Goal: Task Accomplishment & Management: Manage account settings

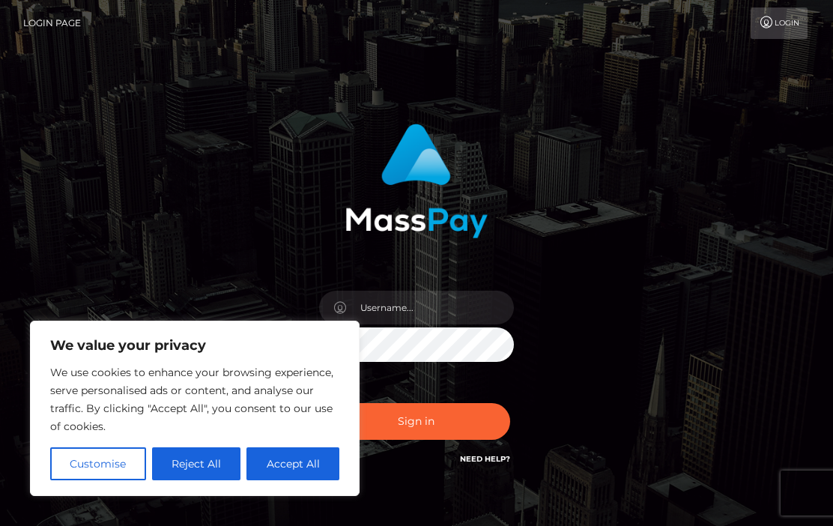
click at [288, 459] on button "Accept All" at bounding box center [292, 463] width 93 height 33
checkbox input "true"
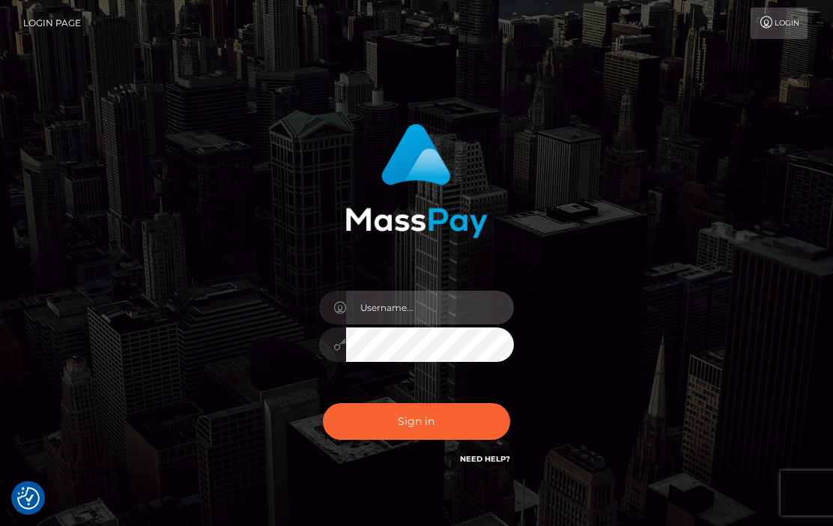
click at [390, 313] on input "text" at bounding box center [430, 308] width 168 height 34
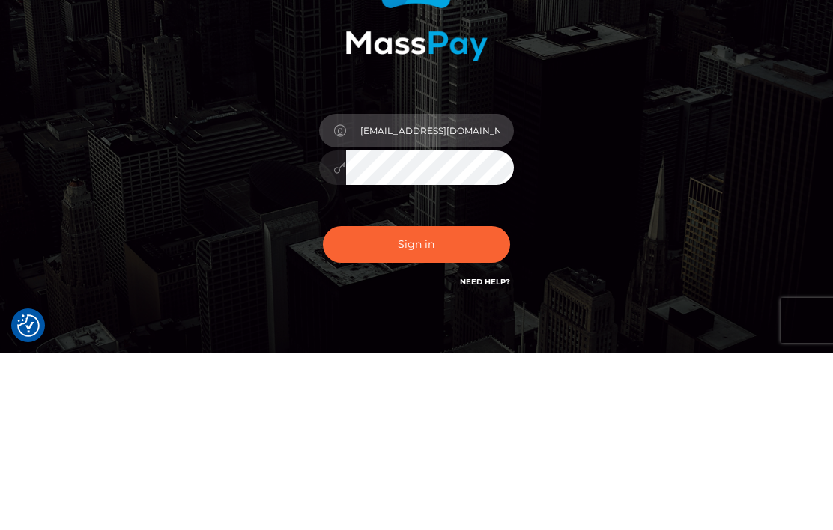
type input "hayleaa4@gmail.com"
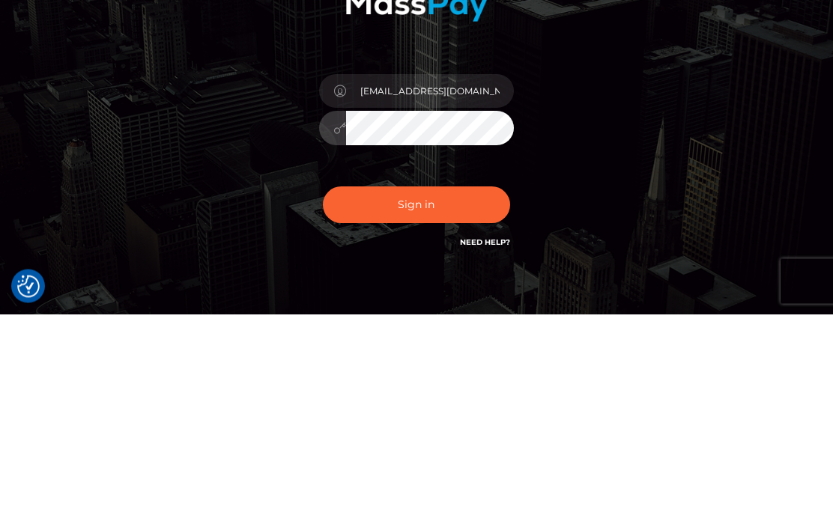
click at [418, 403] on button "Sign in" at bounding box center [416, 421] width 187 height 37
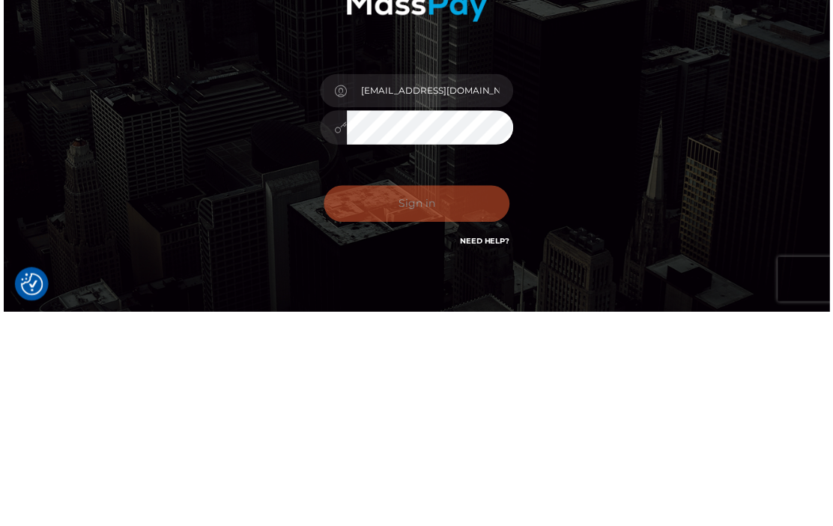
scroll to position [79, 0]
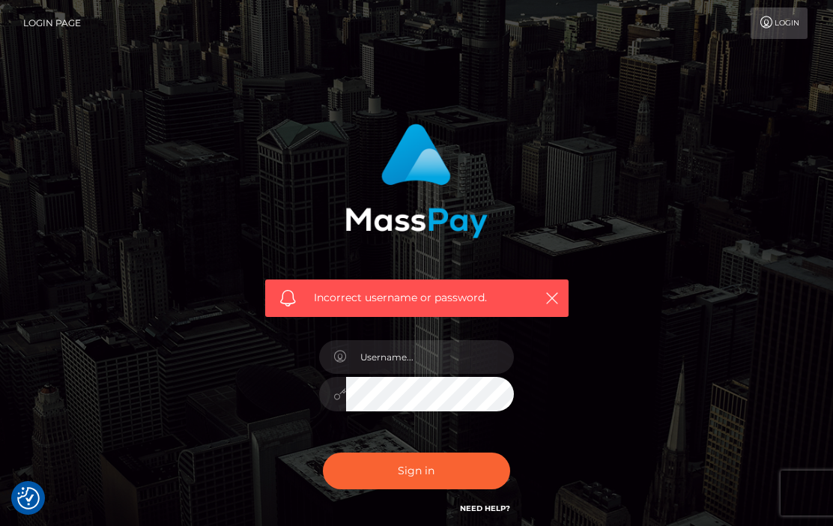
checkbox input "true"
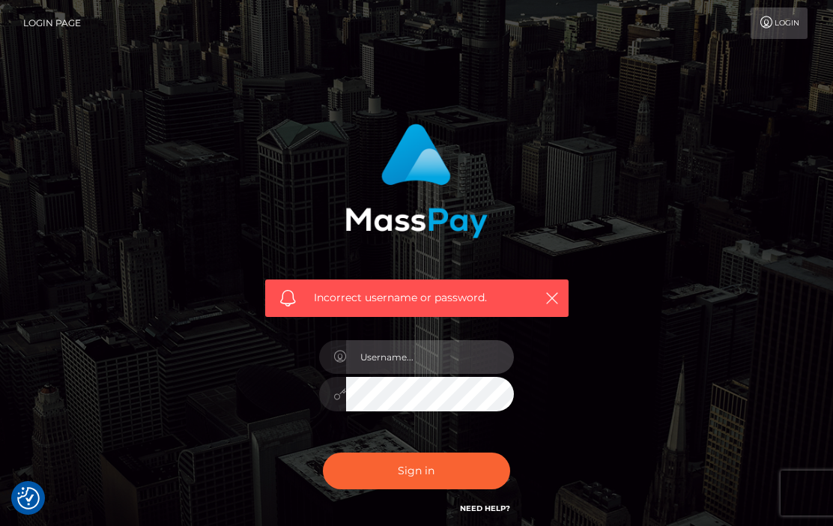
click at [407, 357] on input "text" at bounding box center [430, 357] width 168 height 34
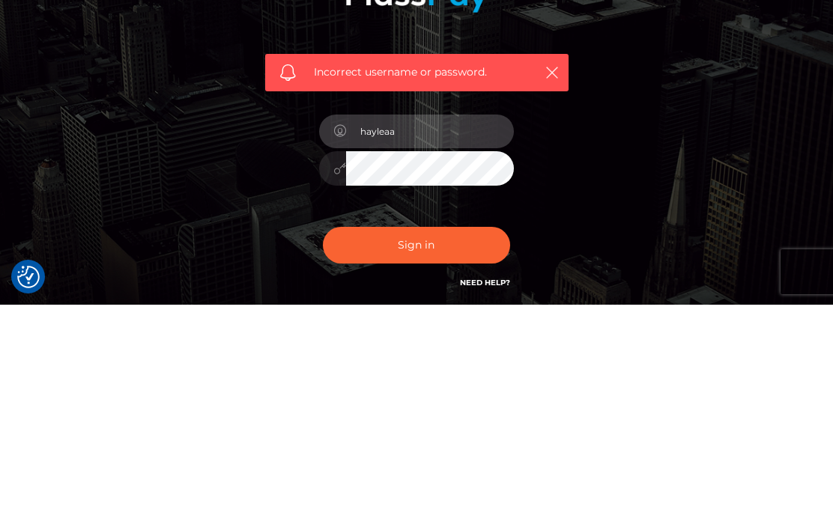
type input "hayleaa4"
